Goal: Navigation & Orientation: Find specific page/section

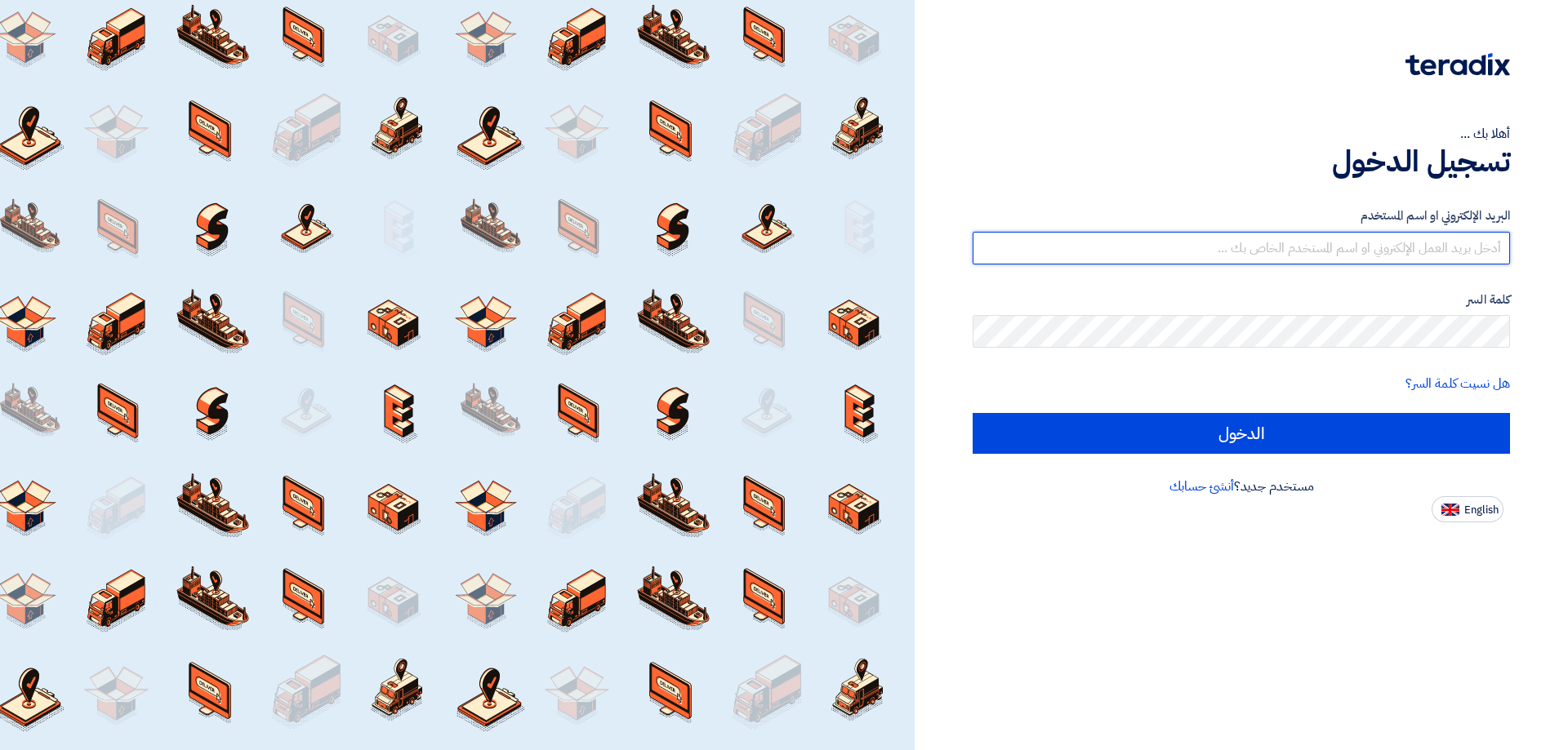
click at [1310, 232] on input "text" at bounding box center [1241, 248] width 537 height 33
type input "[EMAIL_ADDRESS][DOMAIN_NAME]"
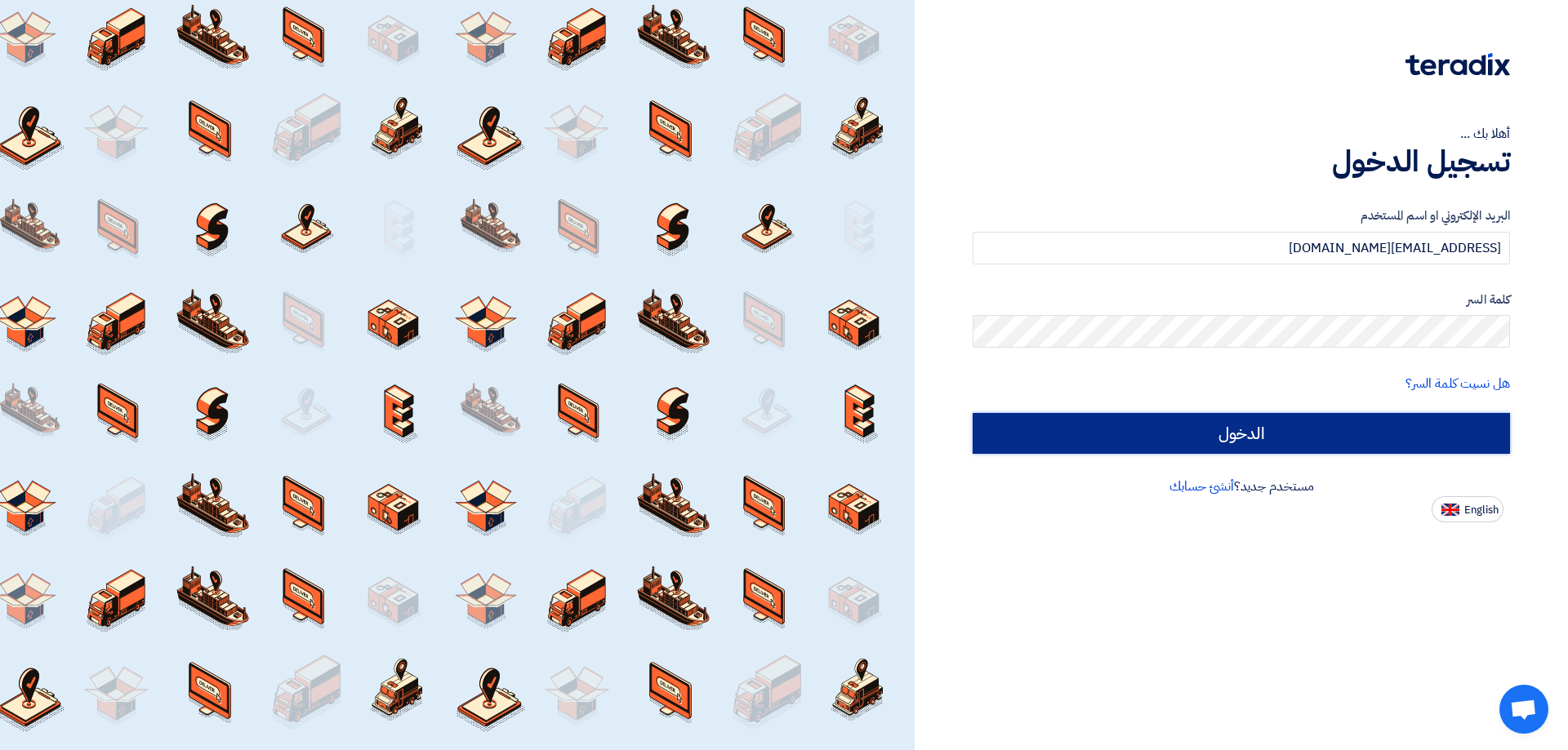
click at [1276, 427] on input "الدخول" at bounding box center [1241, 433] width 537 height 41
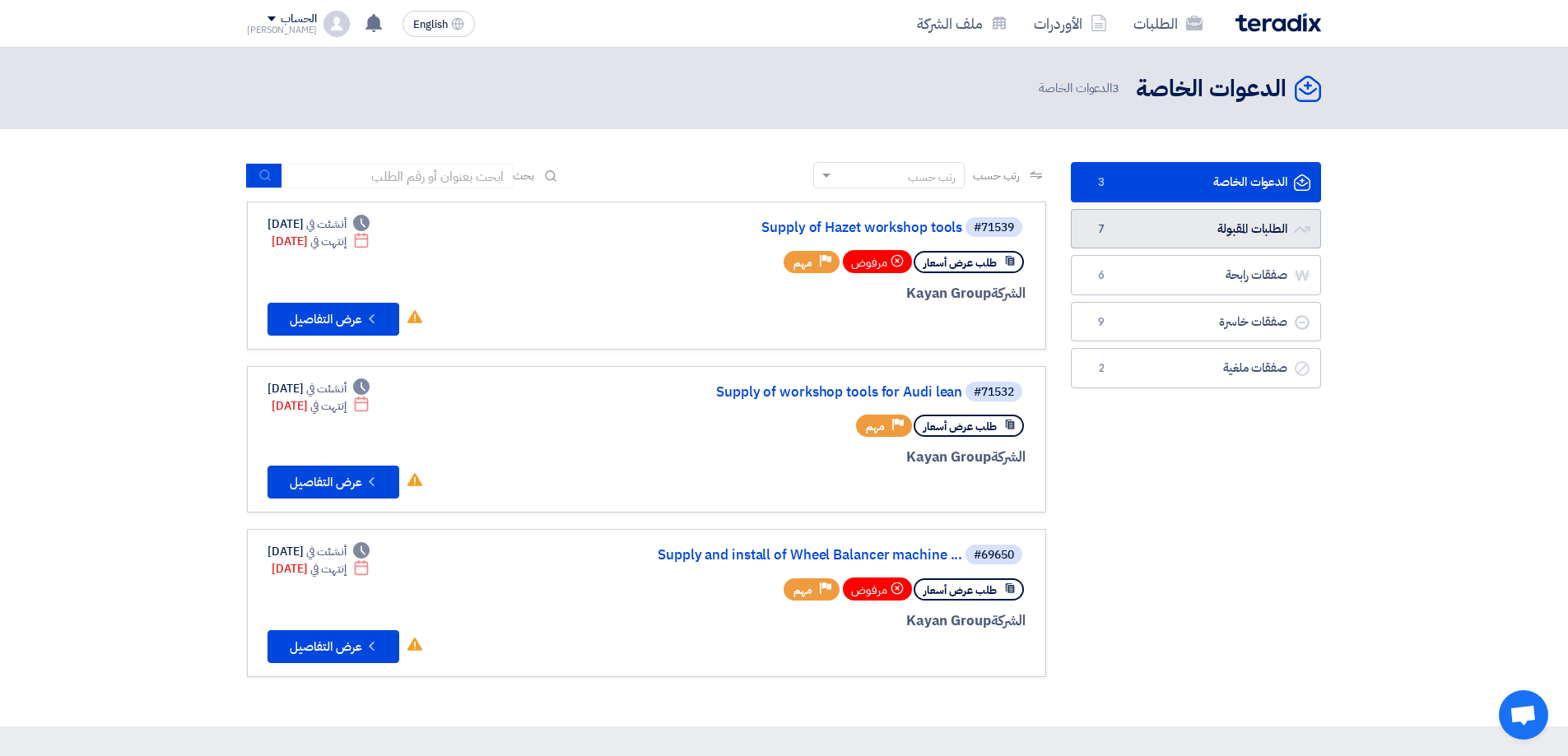
click at [1232, 235] on link "الطلبات المقبولة الطلبات المقبولة 7" at bounding box center [1196, 229] width 250 height 40
